Goal: Information Seeking & Learning: Learn about a topic

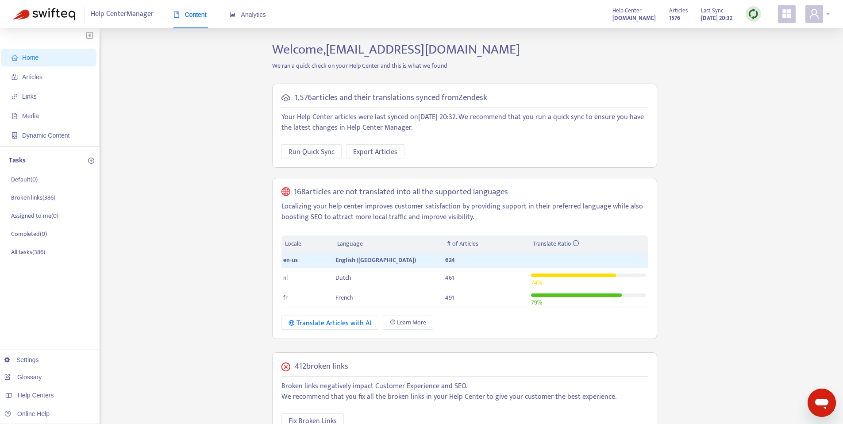
click at [817, 11] on icon "user" at bounding box center [814, 13] width 9 height 9
click at [194, 20] on div "Content" at bounding box center [189, 14] width 33 height 27
click at [53, 79] on span "Articles" at bounding box center [51, 77] width 78 height 18
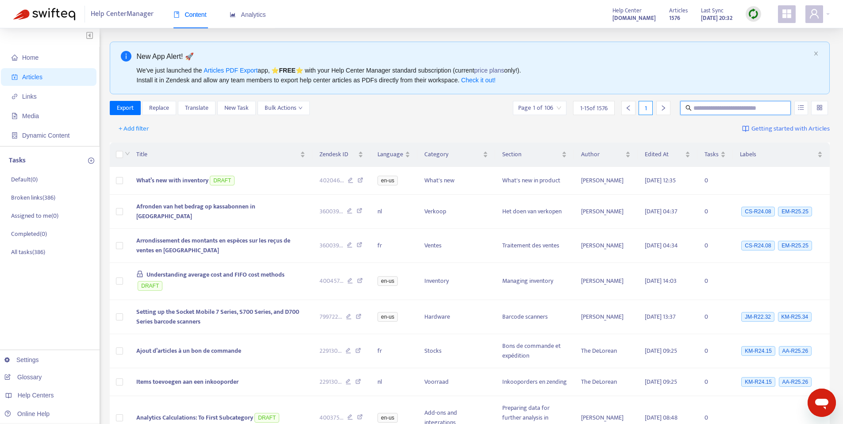
click at [709, 108] on input "text" at bounding box center [735, 108] width 85 height 10
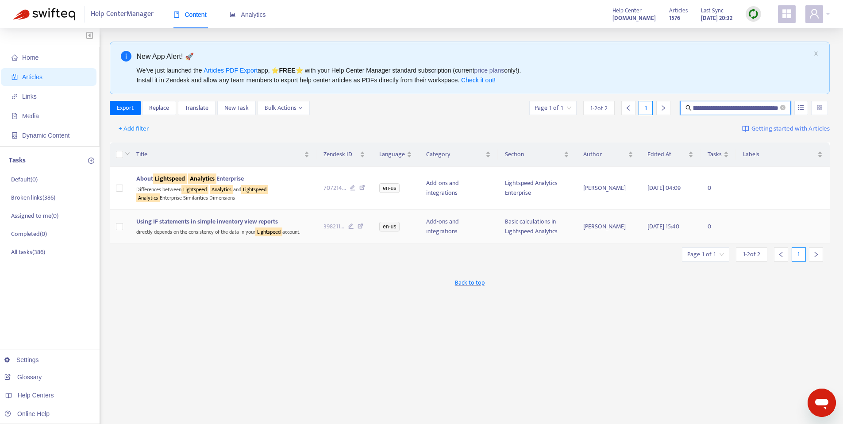
click at [219, 223] on span "Using IF statements in simple inventory view reports" at bounding box center [207, 221] width 142 height 10
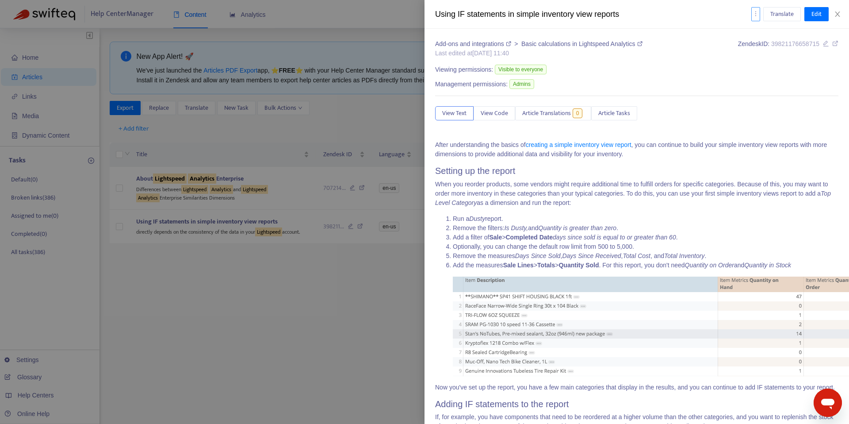
click at [757, 14] on icon "more" at bounding box center [756, 14] width 6 height 6
click at [764, 29] on span "Analytics" at bounding box center [769, 32] width 23 height 10
click at [386, 101] on div at bounding box center [424, 212] width 849 height 424
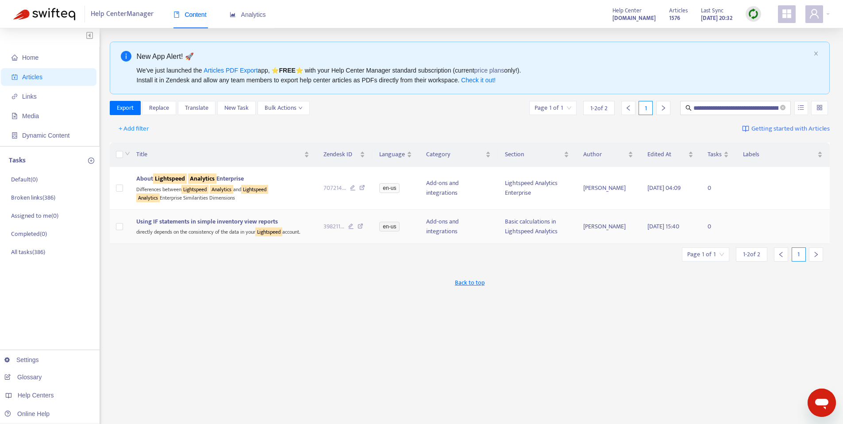
click at [516, 218] on td "Basic calculations in Lightspeed Analytics" at bounding box center [537, 227] width 78 height 35
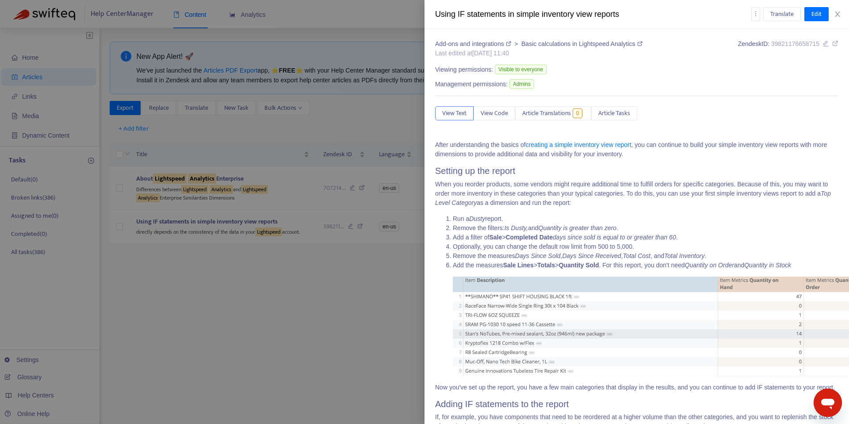
click at [566, 45] on link "Basic calculations in Lightspeed Analytics" at bounding box center [582, 43] width 121 height 7
click at [346, 25] on div at bounding box center [424, 212] width 849 height 424
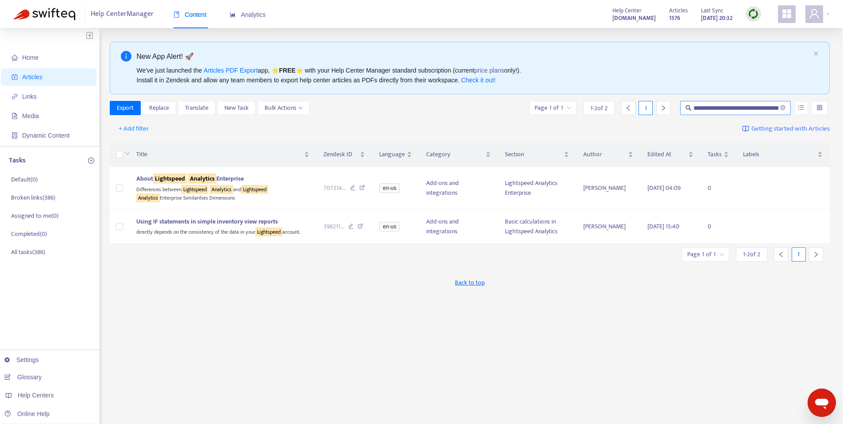
click at [712, 106] on input "**********" at bounding box center [735, 108] width 85 height 10
type input "**********"
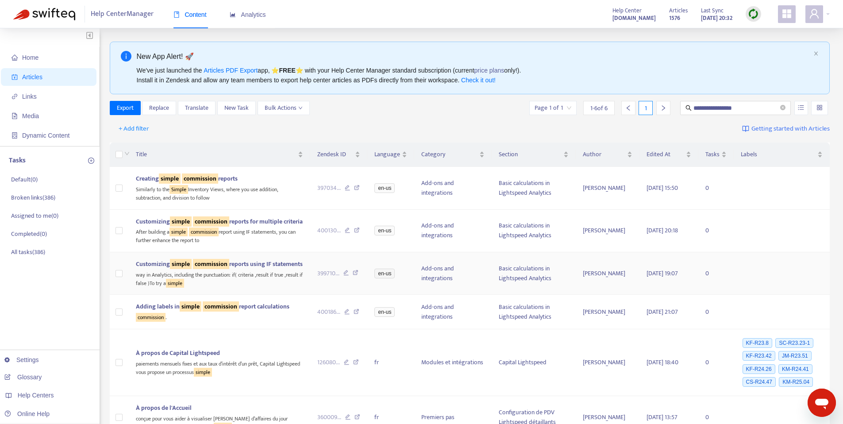
click at [255, 269] on span "Customizing simple commission reports using IF statements" at bounding box center [219, 264] width 167 height 10
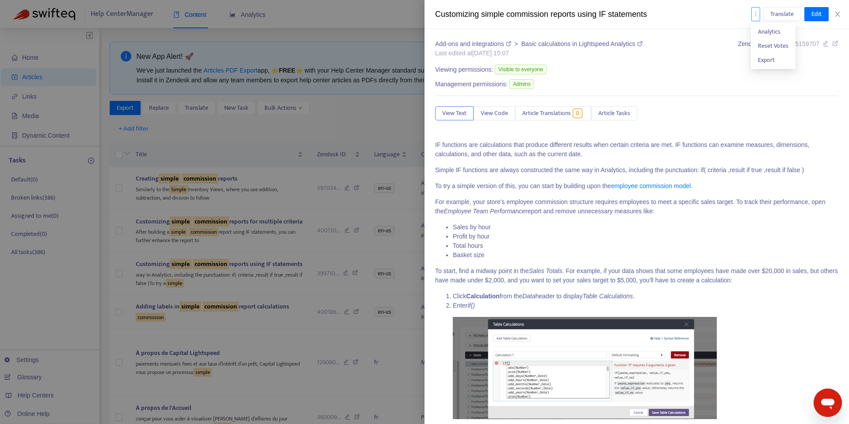
click at [753, 14] on icon "more" at bounding box center [756, 14] width 6 height 6
click at [765, 31] on span "Analytics" at bounding box center [769, 32] width 23 height 10
click at [406, 20] on div at bounding box center [424, 212] width 849 height 424
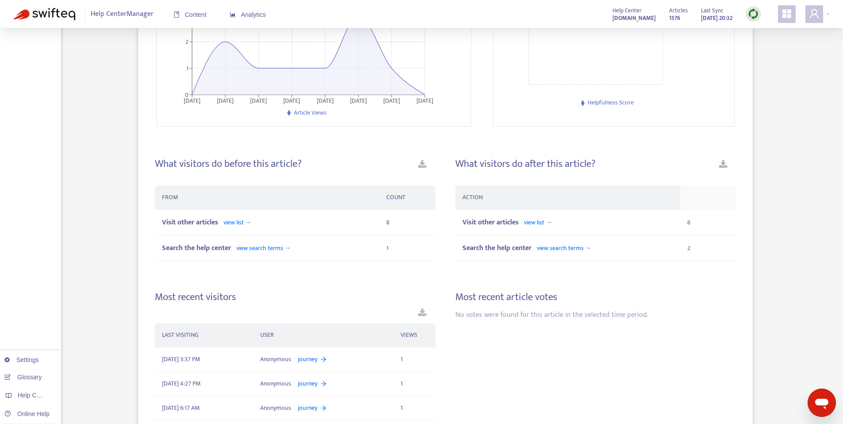
scroll to position [200, 0]
click at [543, 221] on span "view list →" at bounding box center [538, 223] width 28 height 10
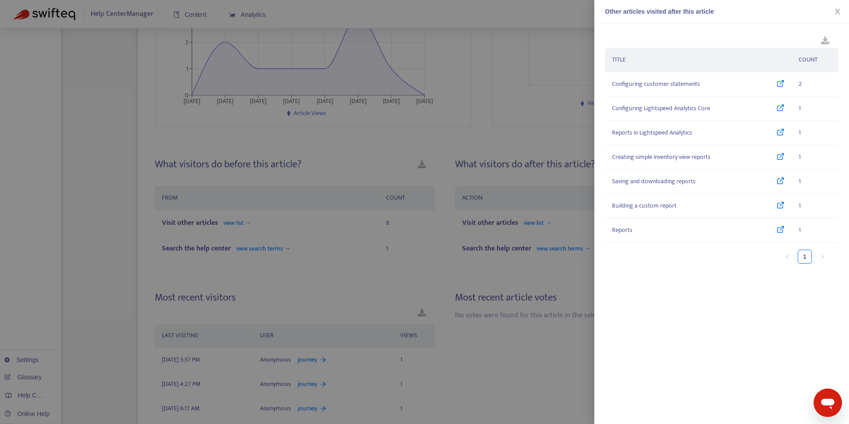
click at [571, 247] on div at bounding box center [424, 212] width 849 height 424
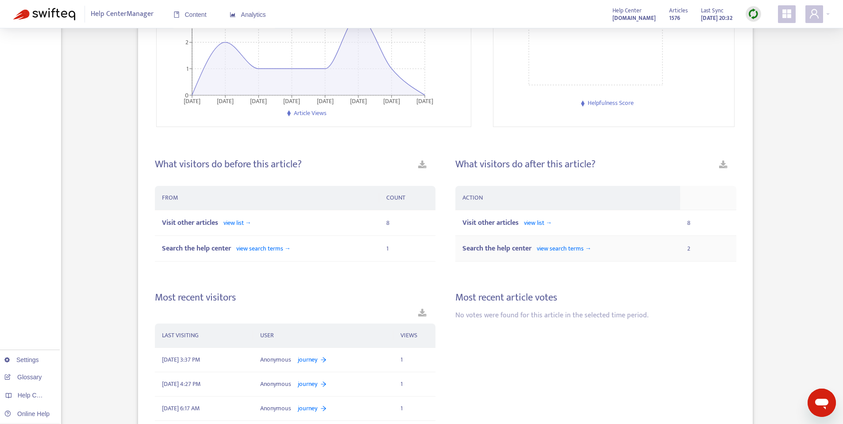
click at [563, 250] on span "view search terms →" at bounding box center [564, 248] width 54 height 10
click at [550, 251] on span "view search terms →" at bounding box center [564, 248] width 54 height 10
click at [555, 246] on span "view search terms →" at bounding box center [564, 248] width 54 height 10
click at [577, 249] on span "view search terms →" at bounding box center [564, 248] width 54 height 10
drag, startPoint x: 591, startPoint y: 245, endPoint x: 586, endPoint y: 247, distance: 5.2
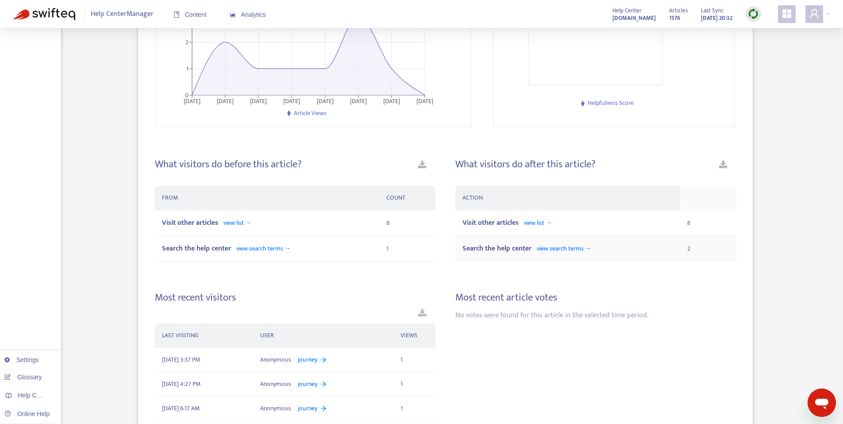
click at [591, 245] on span "view search terms →" at bounding box center [564, 248] width 54 height 10
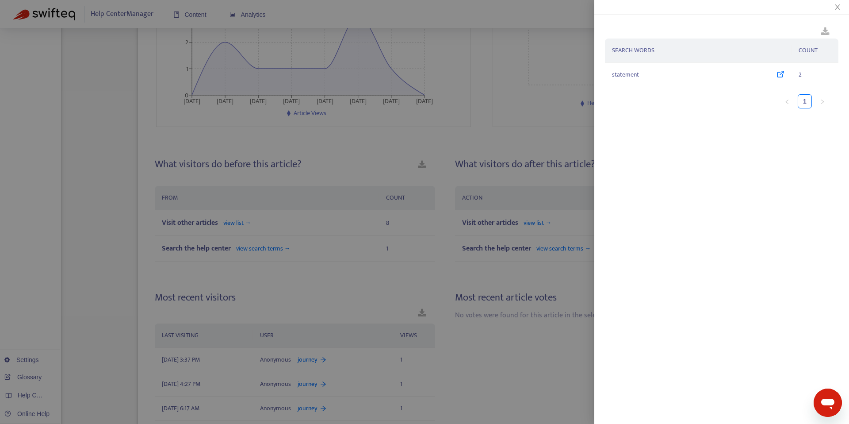
click at [574, 250] on div at bounding box center [424, 212] width 849 height 424
click at [571, 245] on div at bounding box center [424, 212] width 849 height 424
click at [835, 4] on icon "close" at bounding box center [837, 7] width 7 height 7
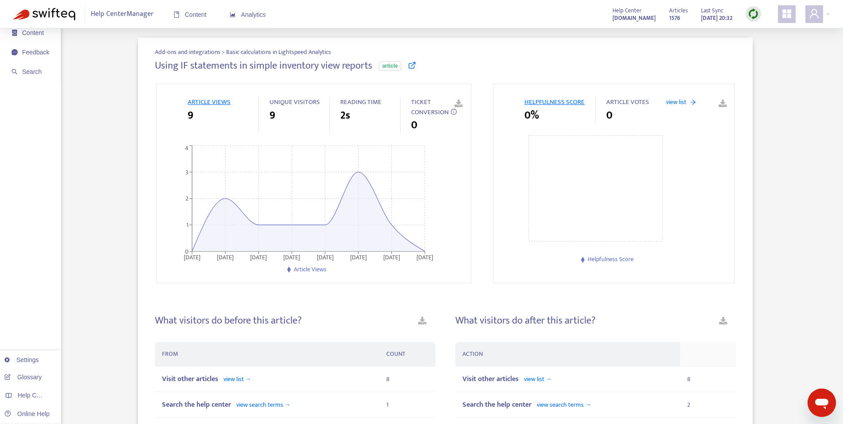
scroll to position [0, 0]
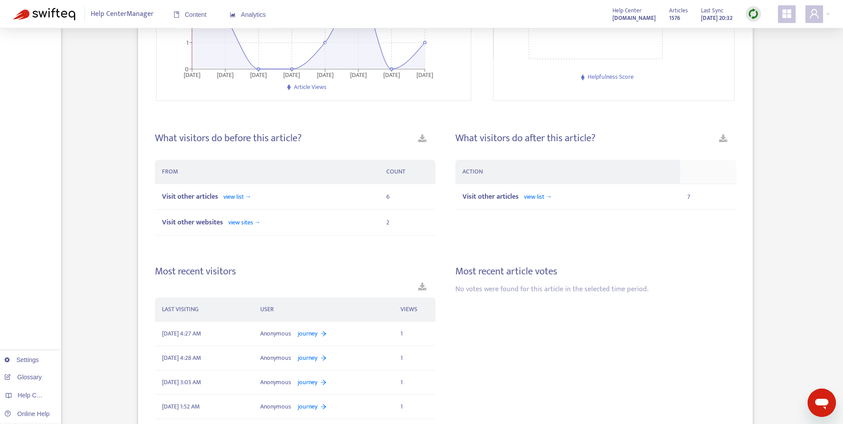
scroll to position [229, 0]
click at [540, 194] on span "view list →" at bounding box center [538, 194] width 28 height 10
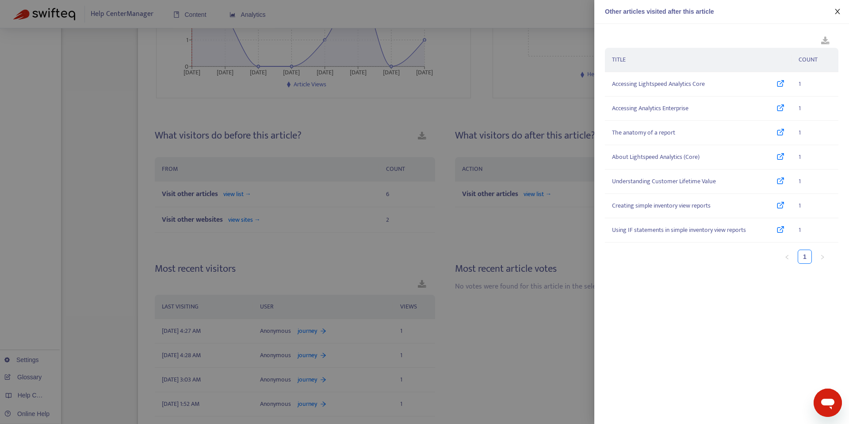
click at [840, 14] on icon "close" at bounding box center [837, 11] width 5 height 5
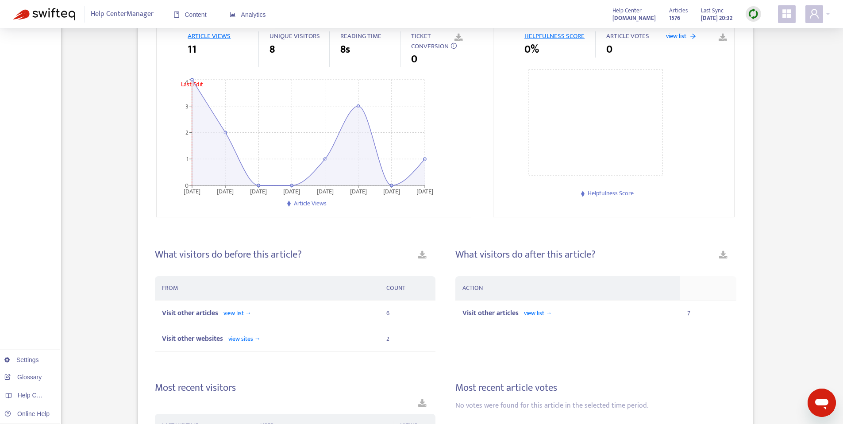
scroll to position [0, 0]
